Goal: Information Seeking & Learning: Learn about a topic

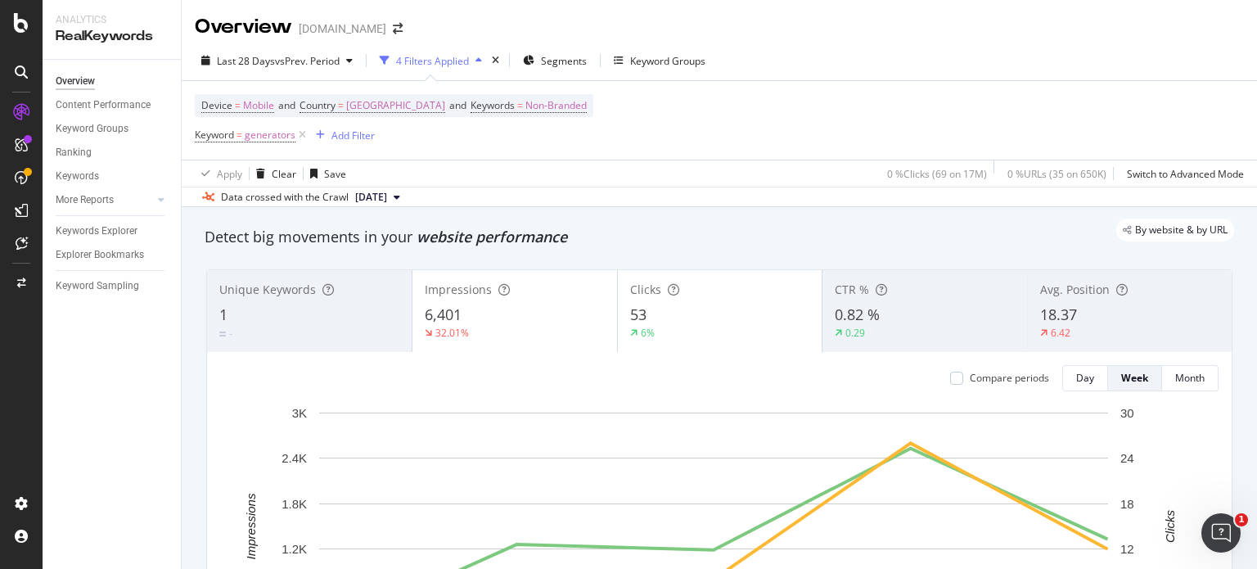
scroll to position [82, 0]
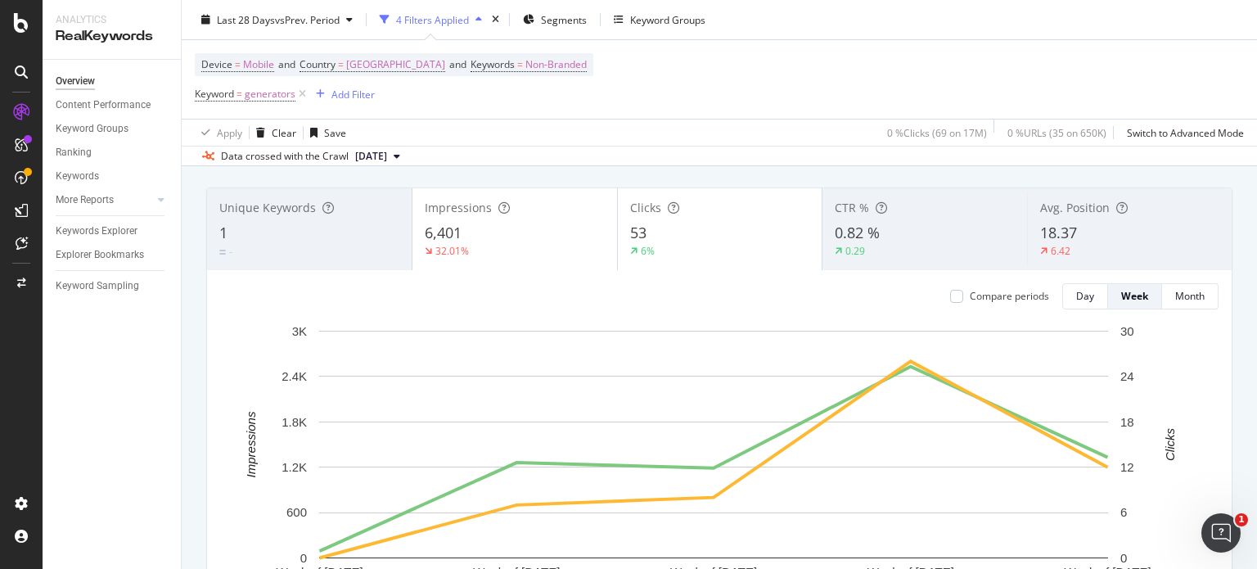
click at [400, 156] on icon at bounding box center [397, 156] width 7 height 10
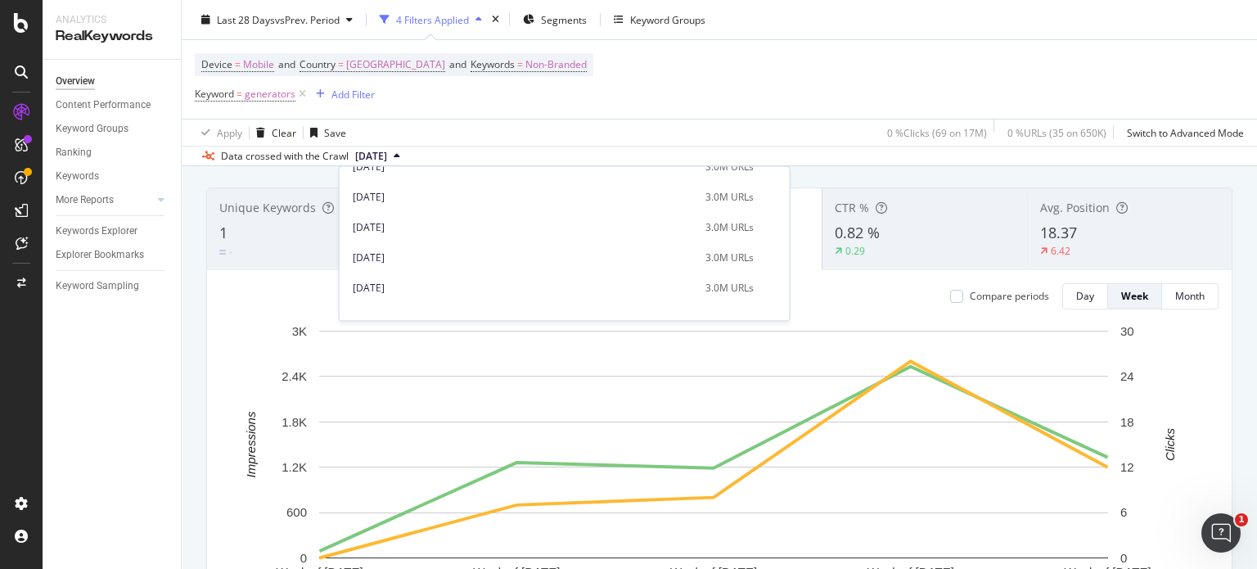
scroll to position [788, 0]
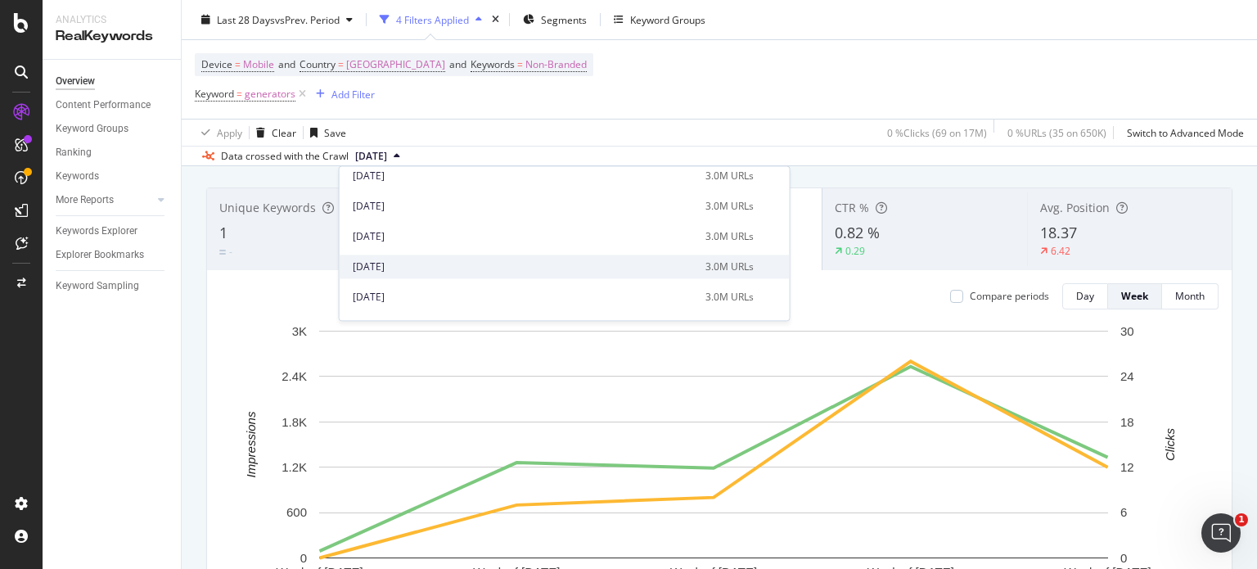
click at [395, 268] on div "[DATE]" at bounding box center [524, 266] width 343 height 15
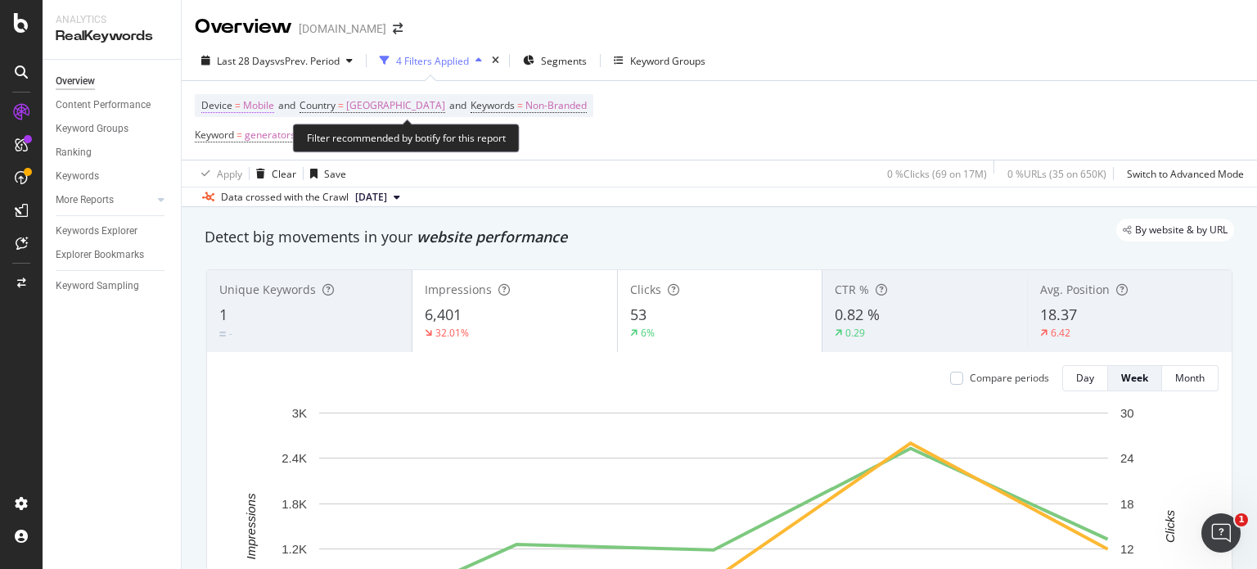
click at [246, 103] on span "Mobile" at bounding box center [258, 105] width 31 height 23
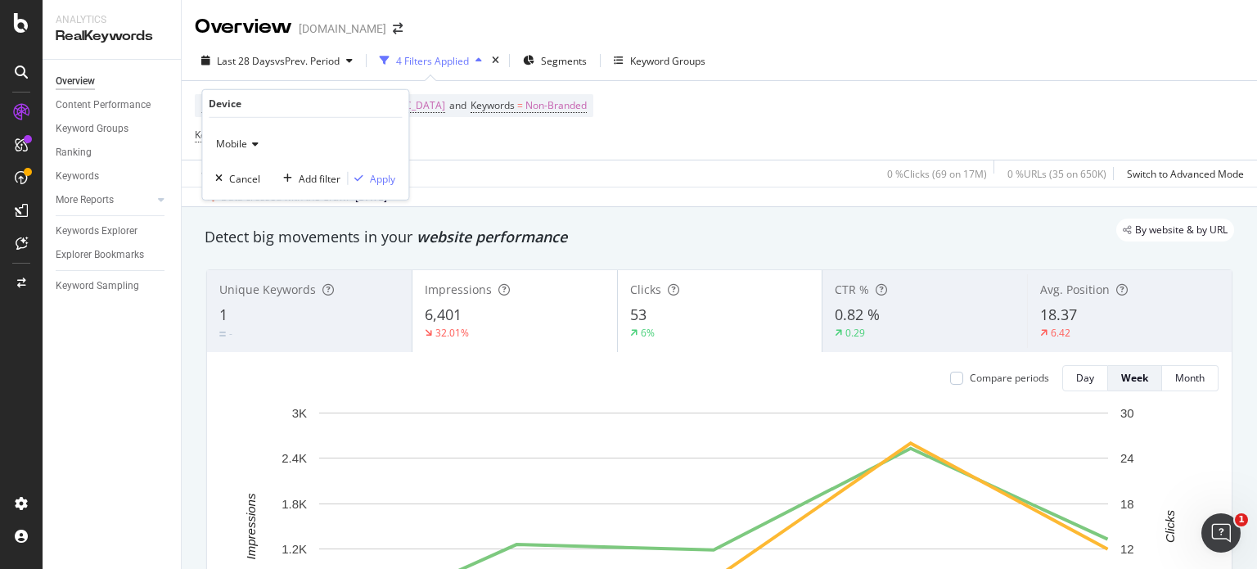
click at [250, 146] on icon at bounding box center [252, 144] width 11 height 10
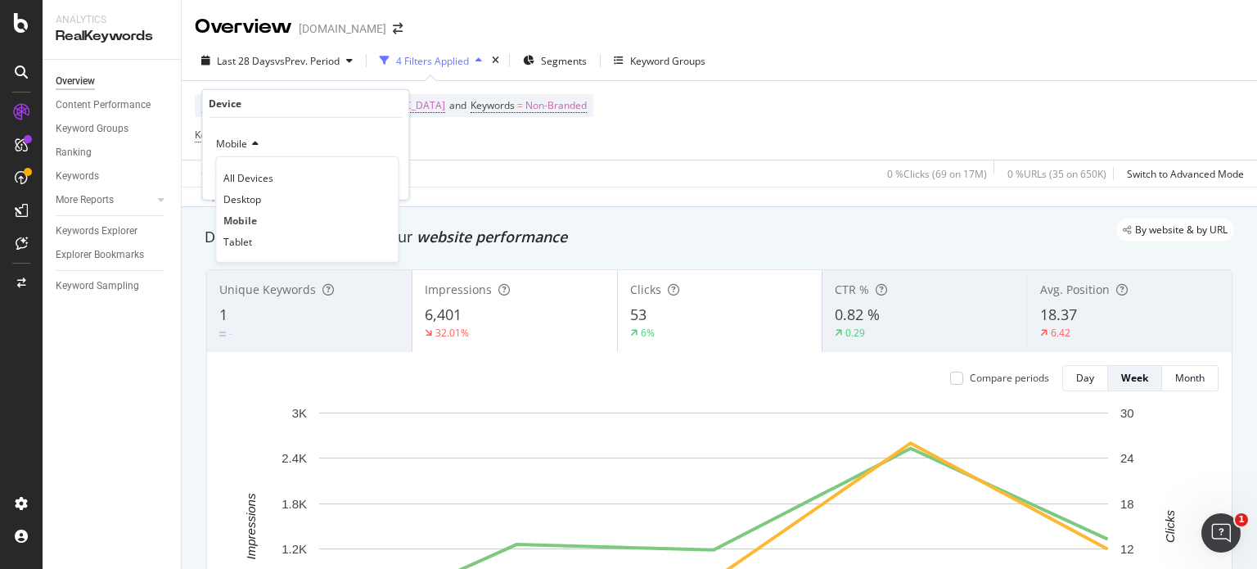
click at [255, 176] on span "All Devices" at bounding box center [248, 177] width 50 height 14
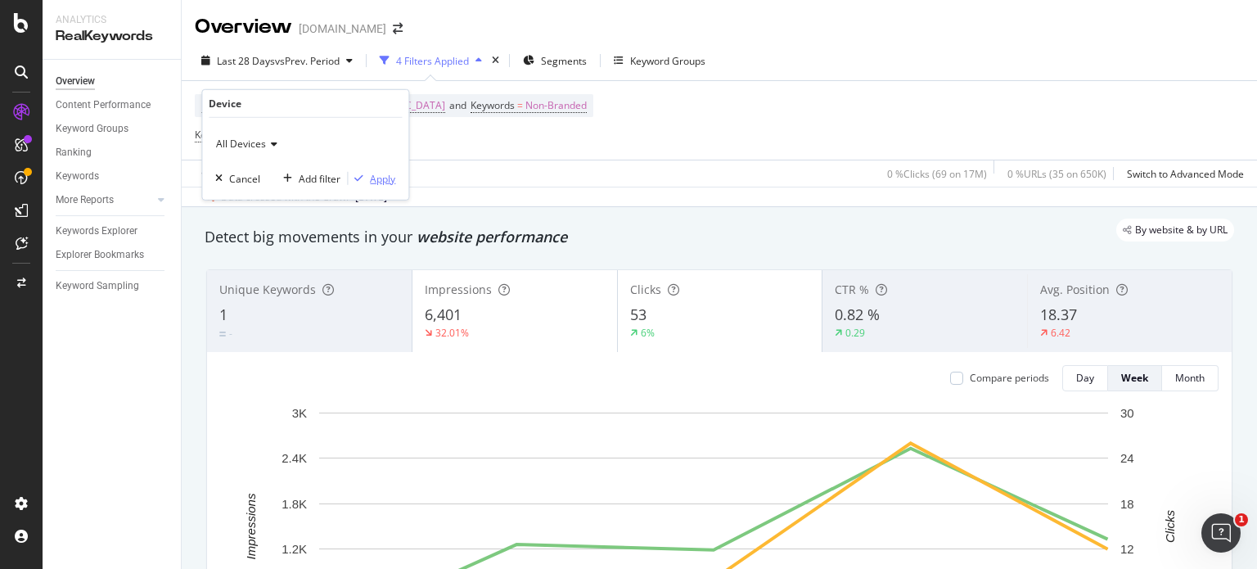
click at [375, 178] on div "Apply" at bounding box center [382, 178] width 25 height 14
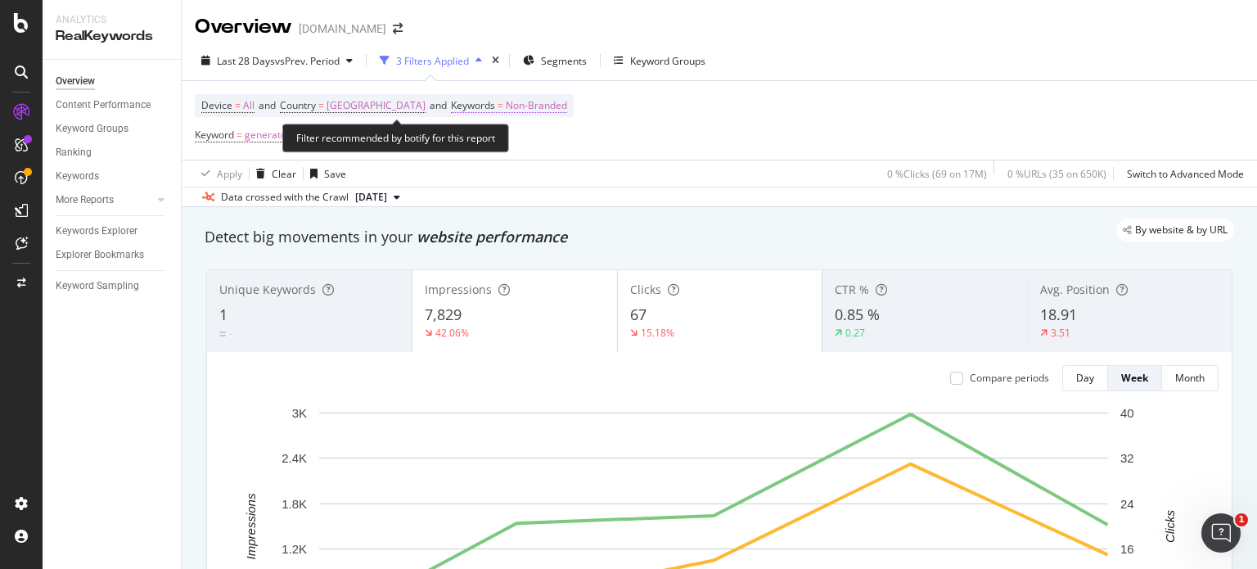
click at [560, 108] on span "Non-Branded" at bounding box center [536, 105] width 61 height 23
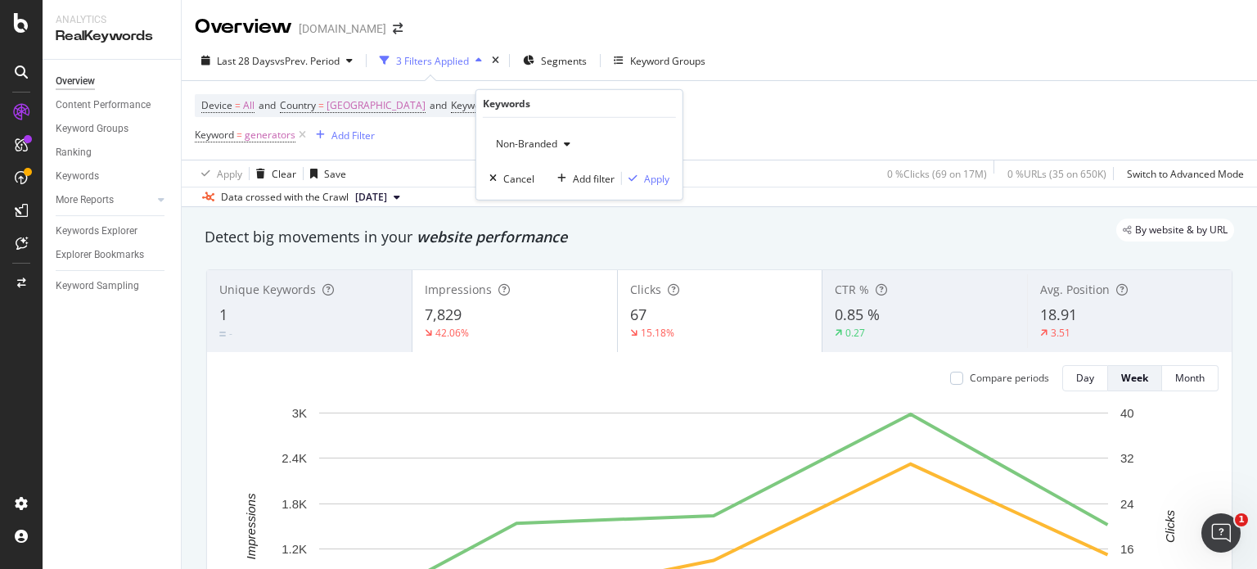
click at [564, 145] on icon "button" at bounding box center [567, 144] width 7 height 10
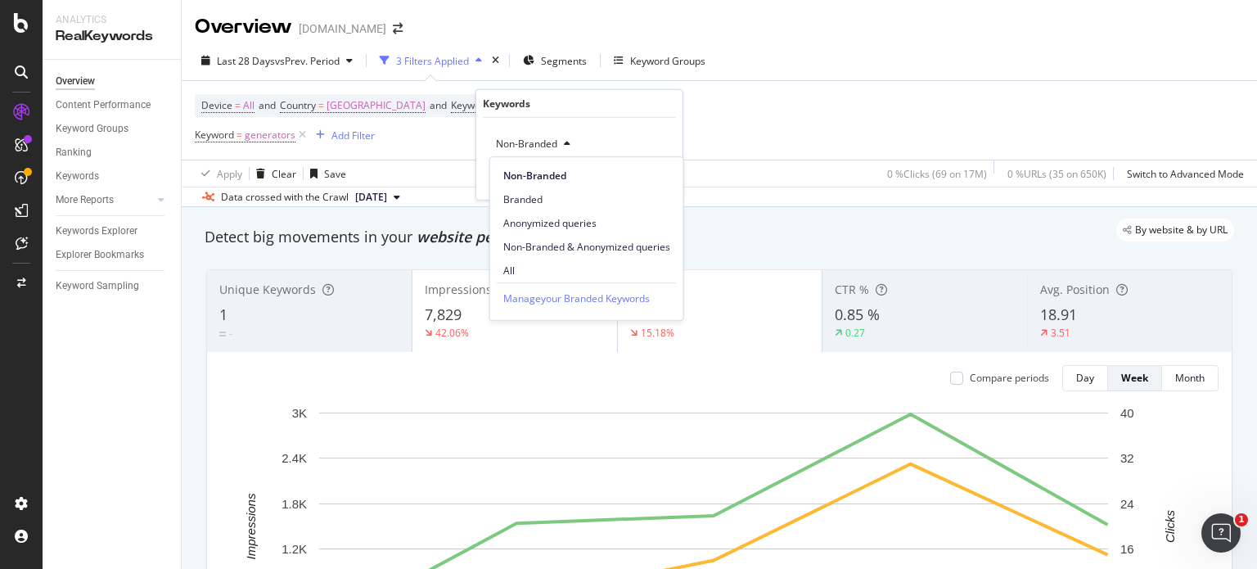
click at [530, 199] on span "Branded" at bounding box center [586, 199] width 167 height 15
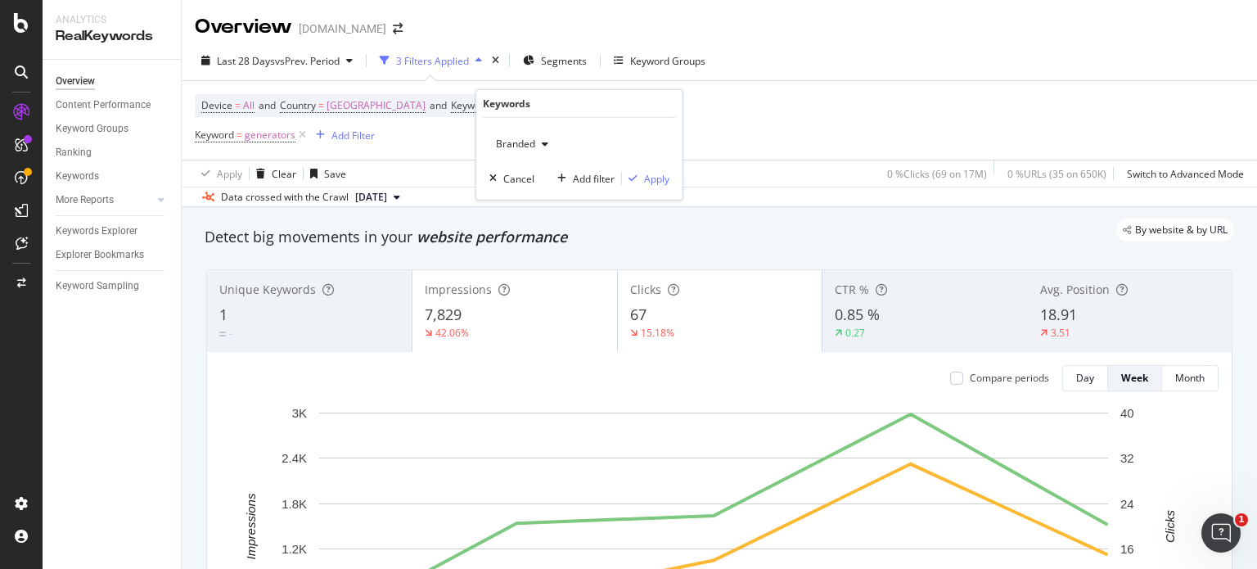
click at [543, 142] on icon "button" at bounding box center [545, 144] width 7 height 10
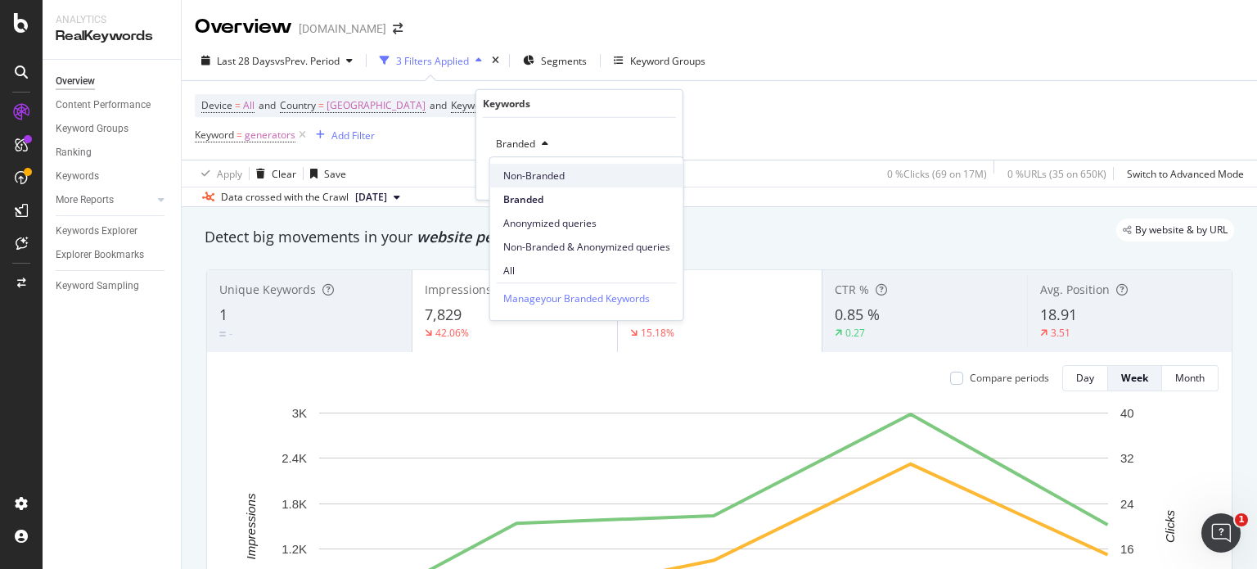
click at [535, 174] on span "Non-Branded" at bounding box center [586, 176] width 167 height 15
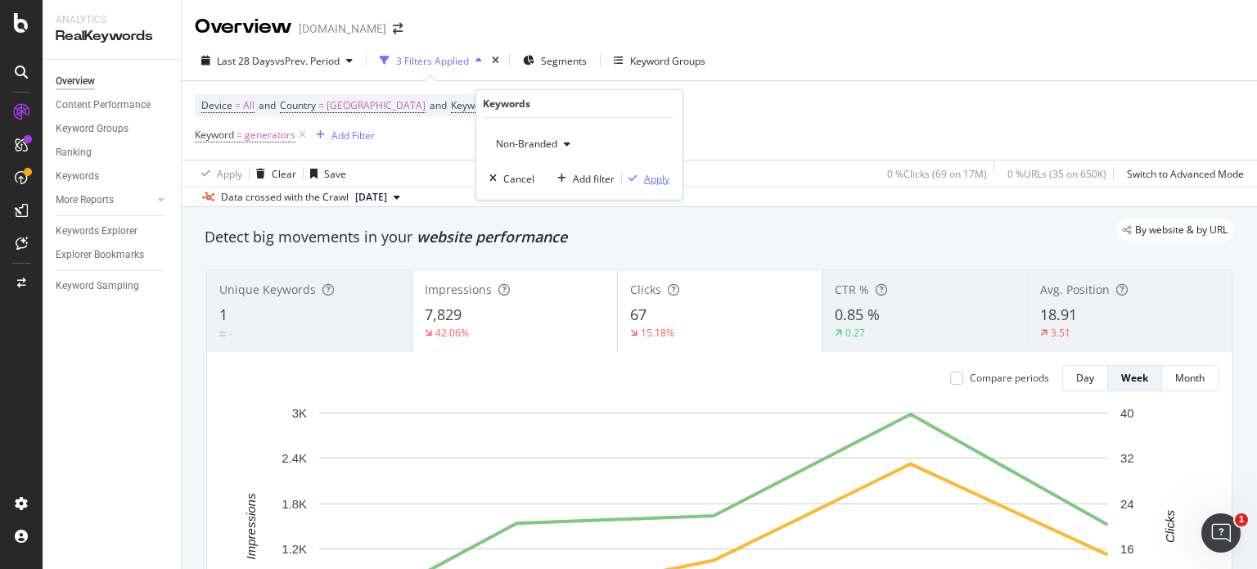
click at [658, 176] on div "Apply" at bounding box center [656, 178] width 25 height 14
click at [1175, 377] on div "Month" at bounding box center [1189, 378] width 29 height 14
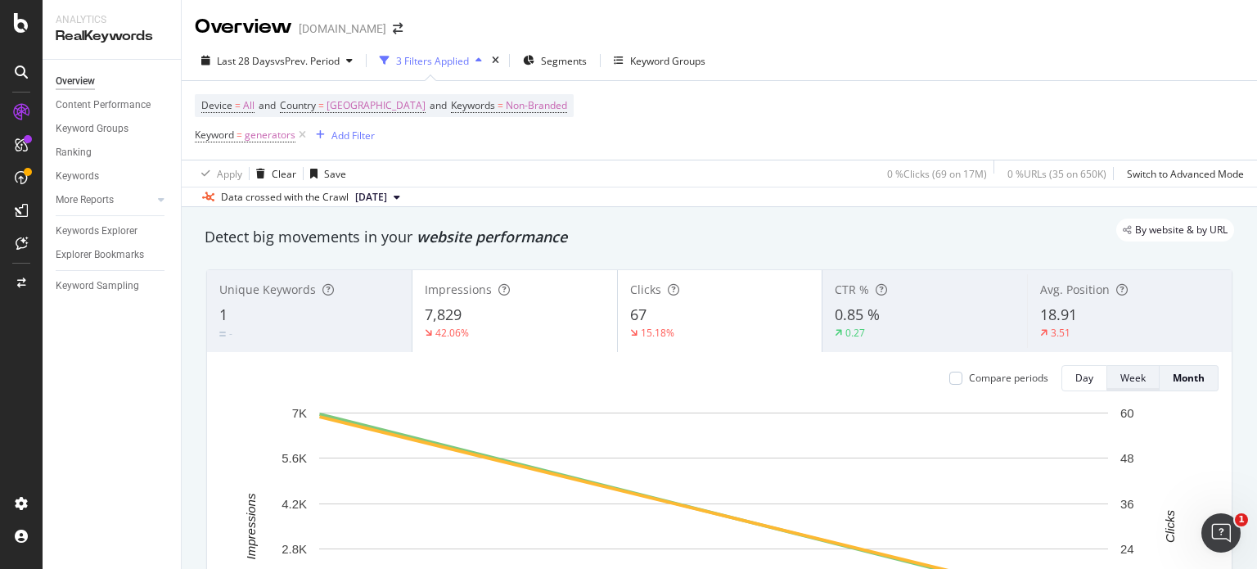
click at [1120, 378] on div "Week" at bounding box center [1132, 378] width 25 height 14
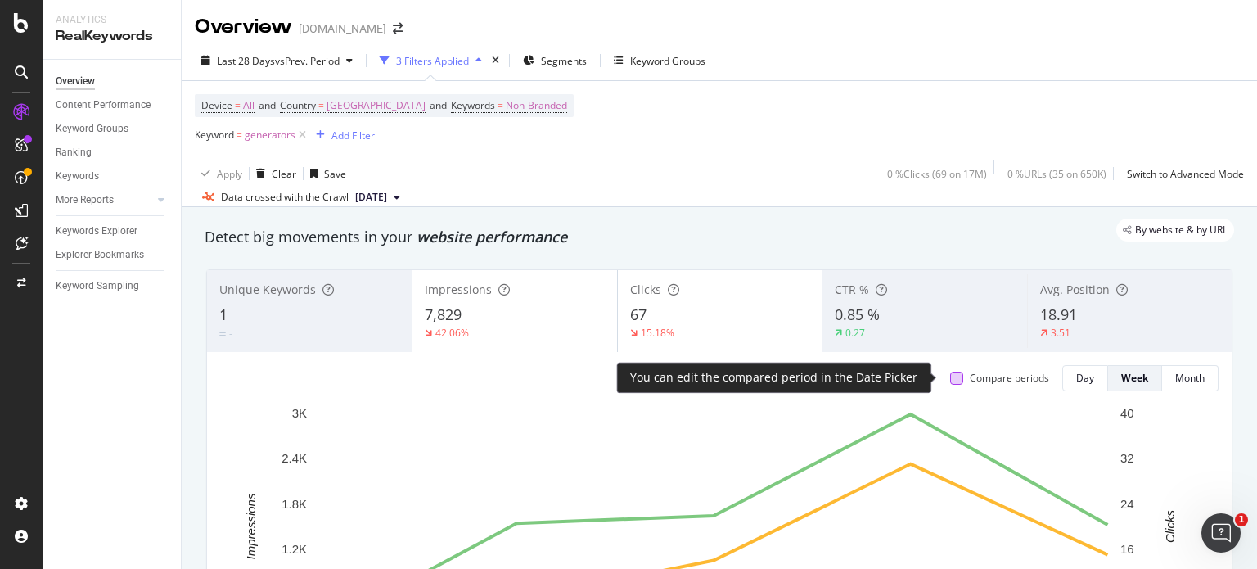
click at [950, 376] on div at bounding box center [956, 378] width 13 height 13
